Goal: Task Accomplishment & Management: Manage account settings

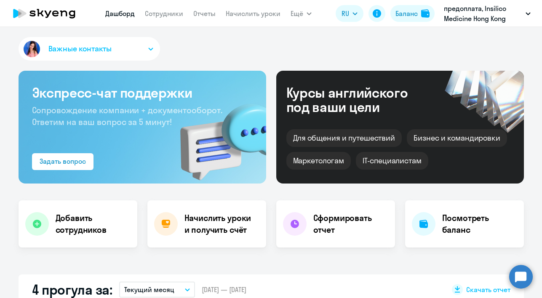
scroll to position [222, 0]
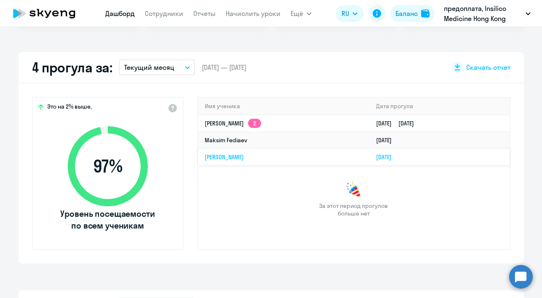
select select "30"
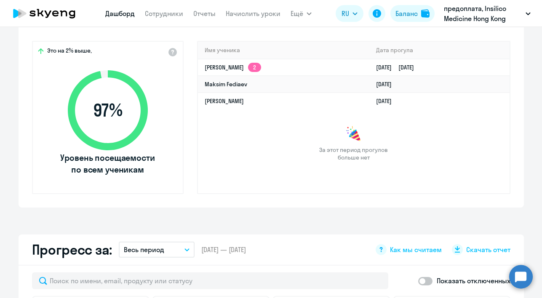
scroll to position [0, 0]
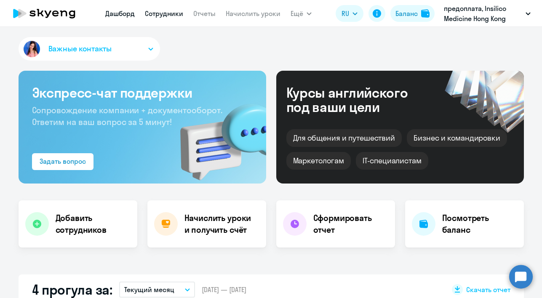
click at [167, 13] on link "Сотрудники" at bounding box center [164, 13] width 38 height 8
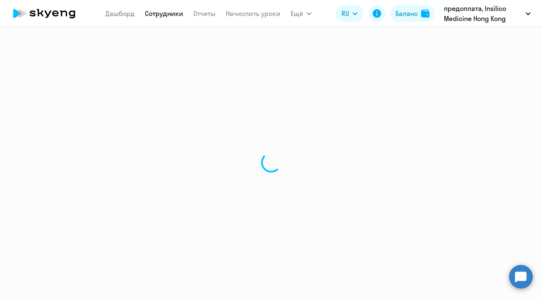
select select "30"
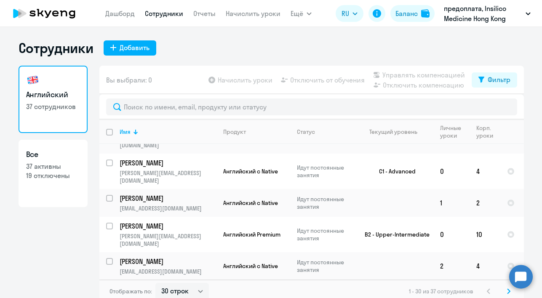
scroll to position [377, 0]
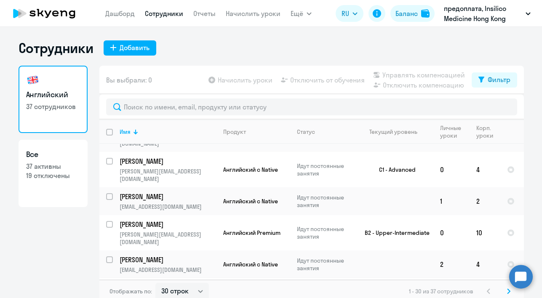
click at [107, 284] on input "select row 42095428" at bounding box center [114, 292] width 17 height 17
checkbox input "true"
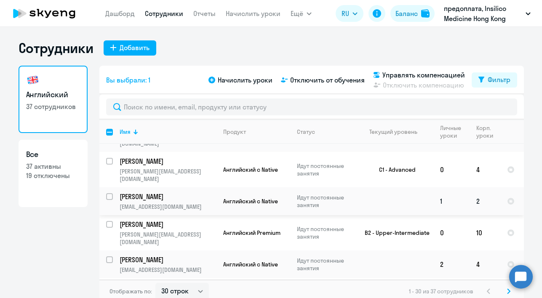
click at [106, 193] on input "select row 42095352" at bounding box center [114, 201] width 17 height 17
checkbox input "true"
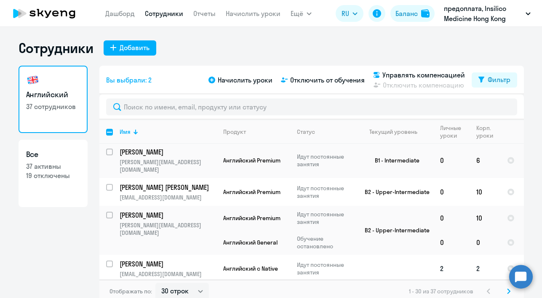
scroll to position [578, 0]
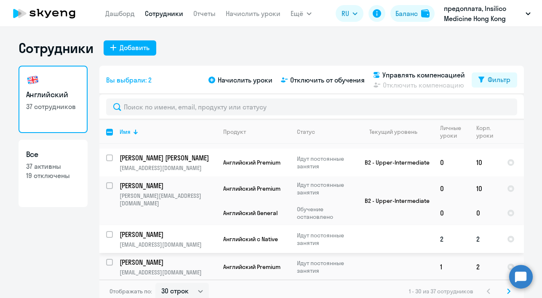
click at [106, 231] on input "select row 37322143" at bounding box center [114, 239] width 17 height 17
checkbox input "true"
click at [107, 259] on input "select row 41626662" at bounding box center [114, 267] width 17 height 17
checkbox input "true"
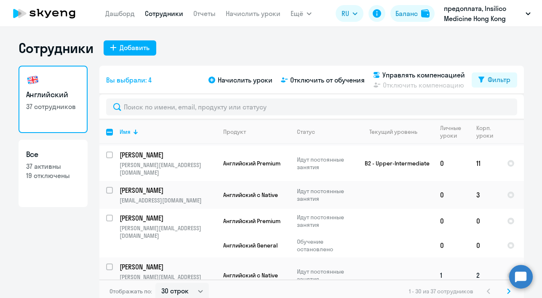
scroll to position [714, 0]
click at [107, 263] on input "select row 42095516" at bounding box center [114, 271] width 17 height 17
checkbox input "true"
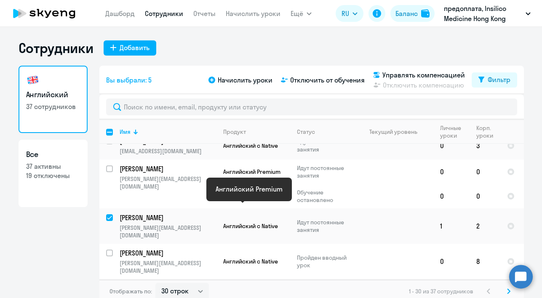
scroll to position [762, 0]
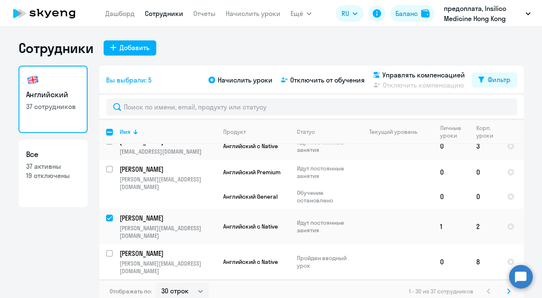
click at [507, 291] on icon at bounding box center [508, 292] width 3 height 6
checkbox input "false"
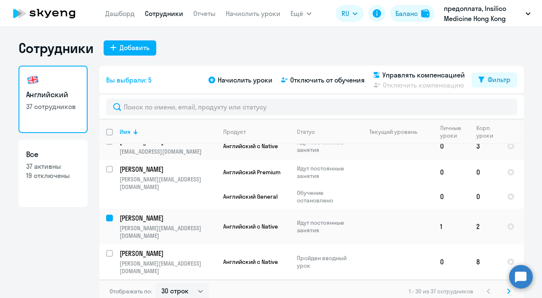
checkbox input "false"
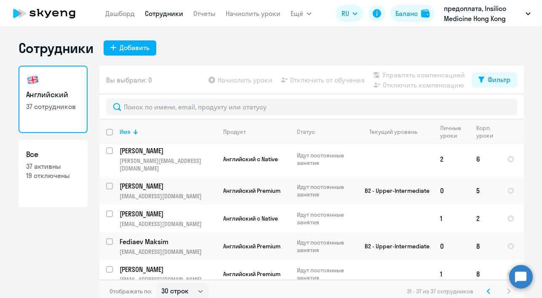
scroll to position [3, 0]
click at [107, 210] on input "select row 42095620" at bounding box center [114, 218] width 17 height 17
checkbox input "true"
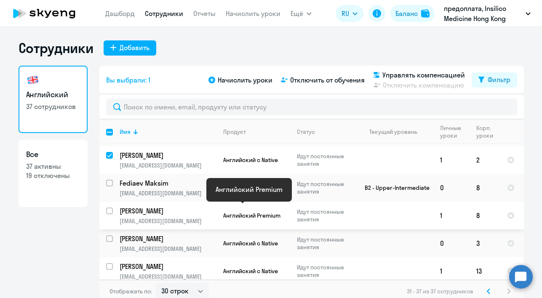
scroll to position [62, 0]
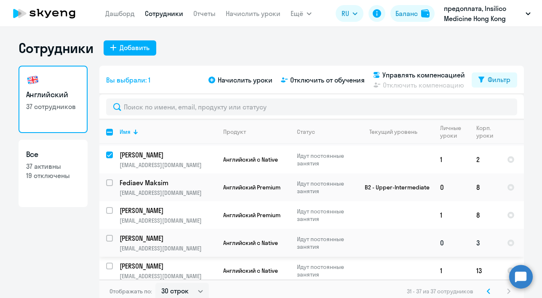
click at [107, 235] on input "select row 42095468" at bounding box center [114, 243] width 17 height 17
checkbox input "true"
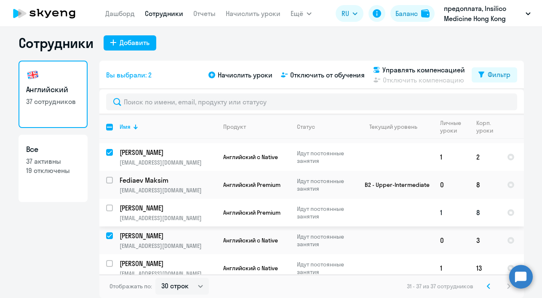
scroll to position [5, 0]
click at [244, 77] on span "Начислить уроки" at bounding box center [245, 75] width 55 height 10
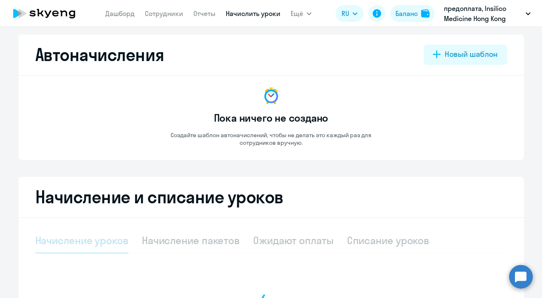
select select "10"
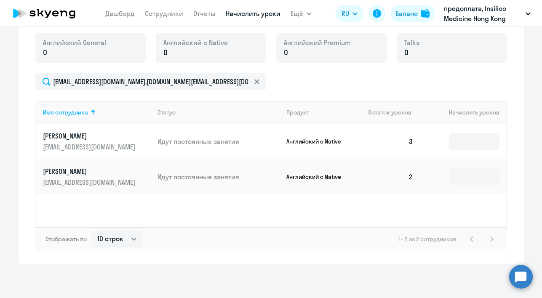
scroll to position [236, 0]
click at [463, 143] on input at bounding box center [474, 141] width 51 height 17
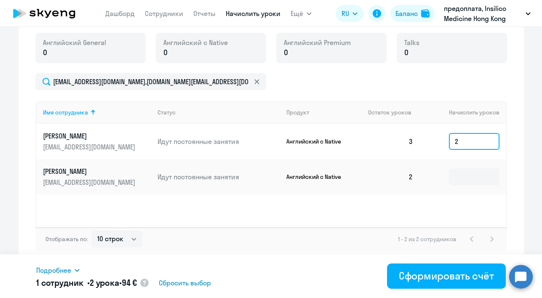
drag, startPoint x: 456, startPoint y: 141, endPoint x: 452, endPoint y: 141, distance: 4.6
click at [452, 141] on input "2" at bounding box center [474, 141] width 51 height 17
type input "4"
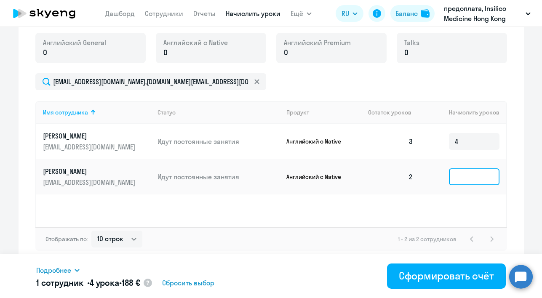
click at [467, 176] on input at bounding box center [474, 177] width 51 height 17
type input "4"
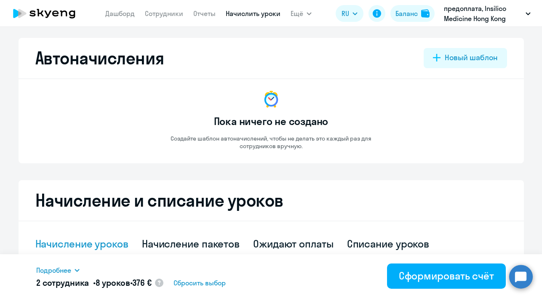
scroll to position [73, 0]
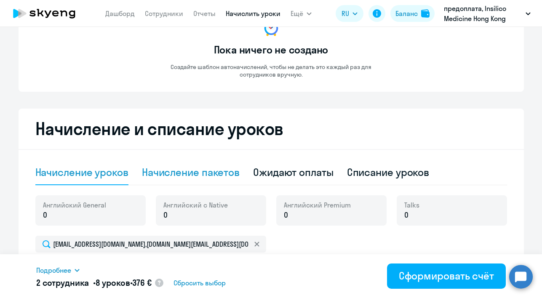
click at [212, 174] on div "Начисление пакетов" at bounding box center [191, 172] width 98 height 13
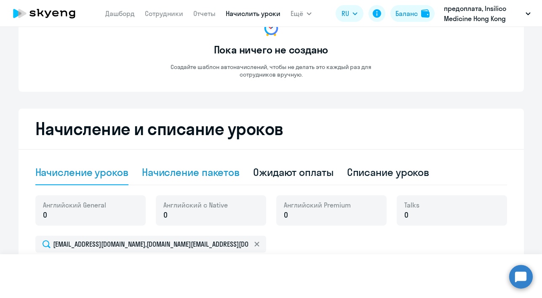
select select "10"
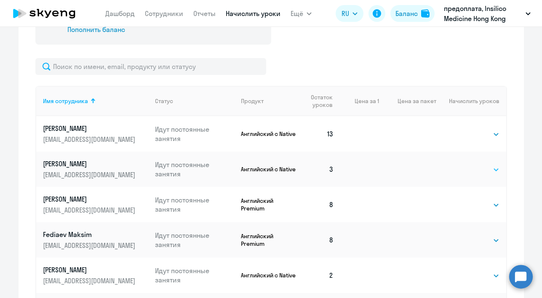
scroll to position [281, 0]
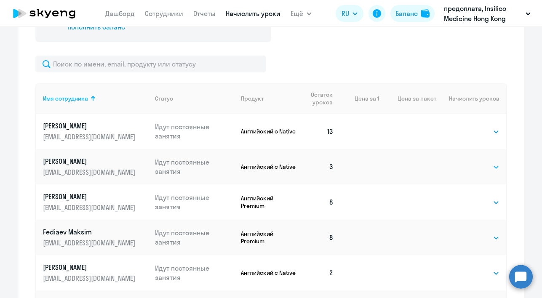
select select "4"
